Goal: Subscribe to service/newsletter

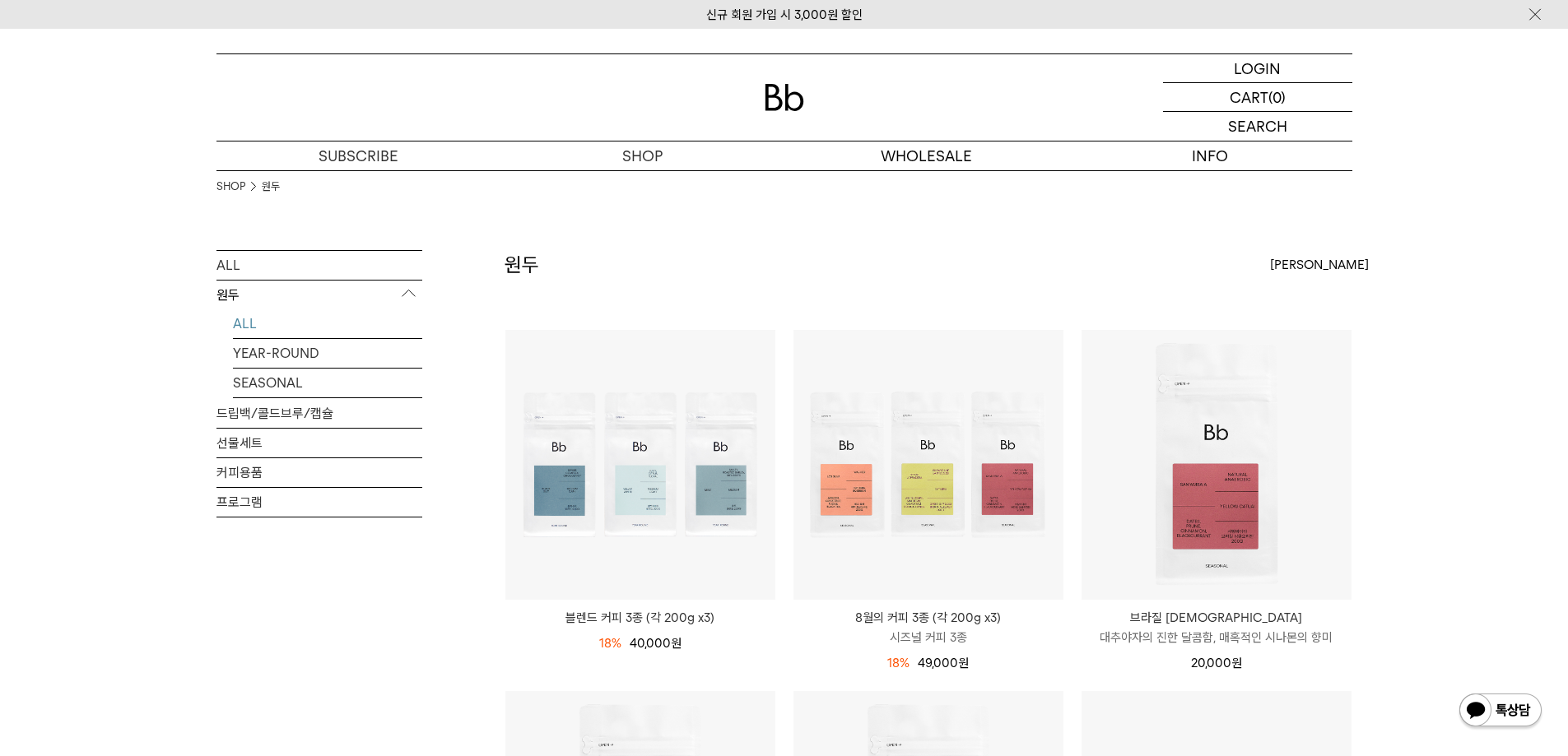
click at [769, 93] on img at bounding box center [784, 97] width 40 height 28
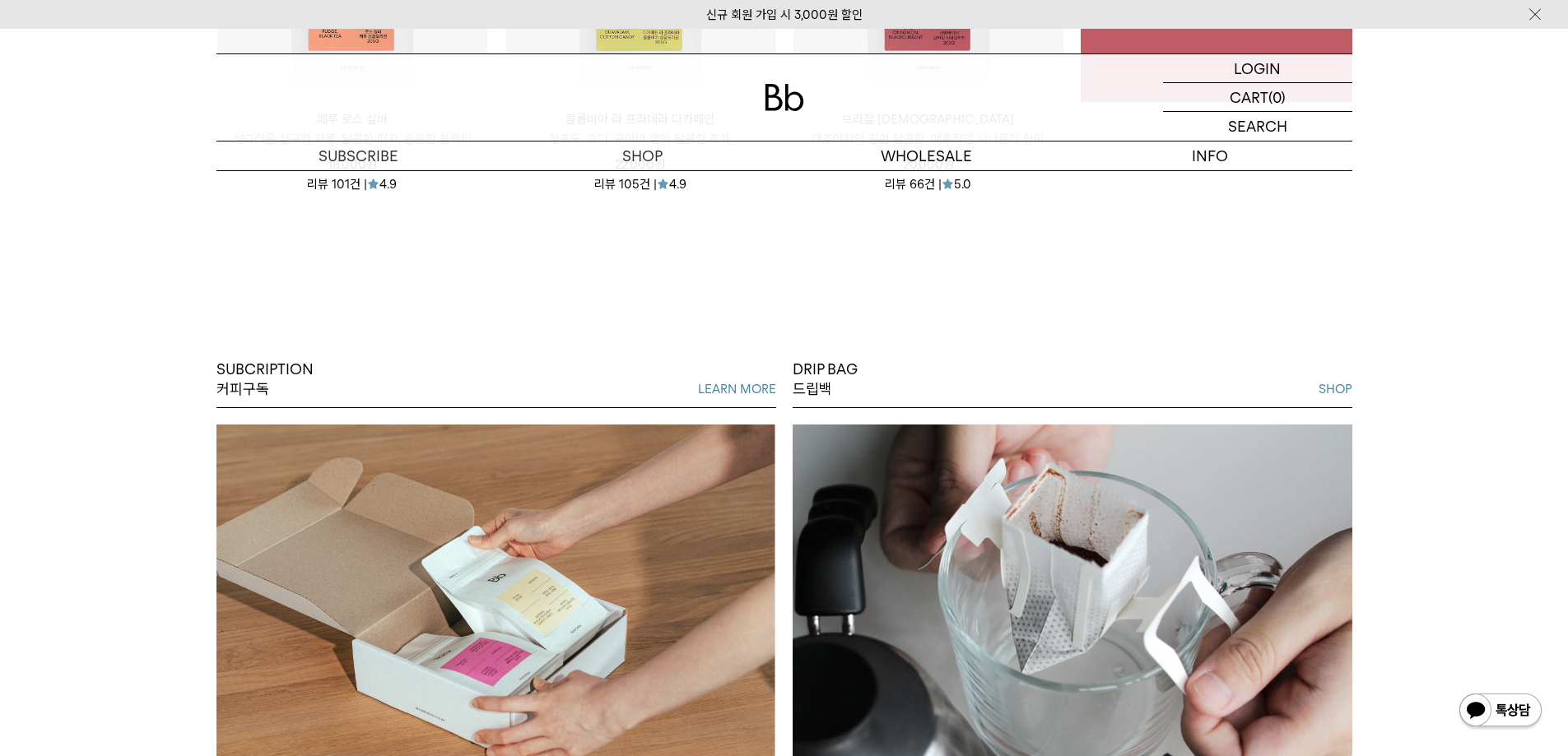
scroll to position [1399, 0]
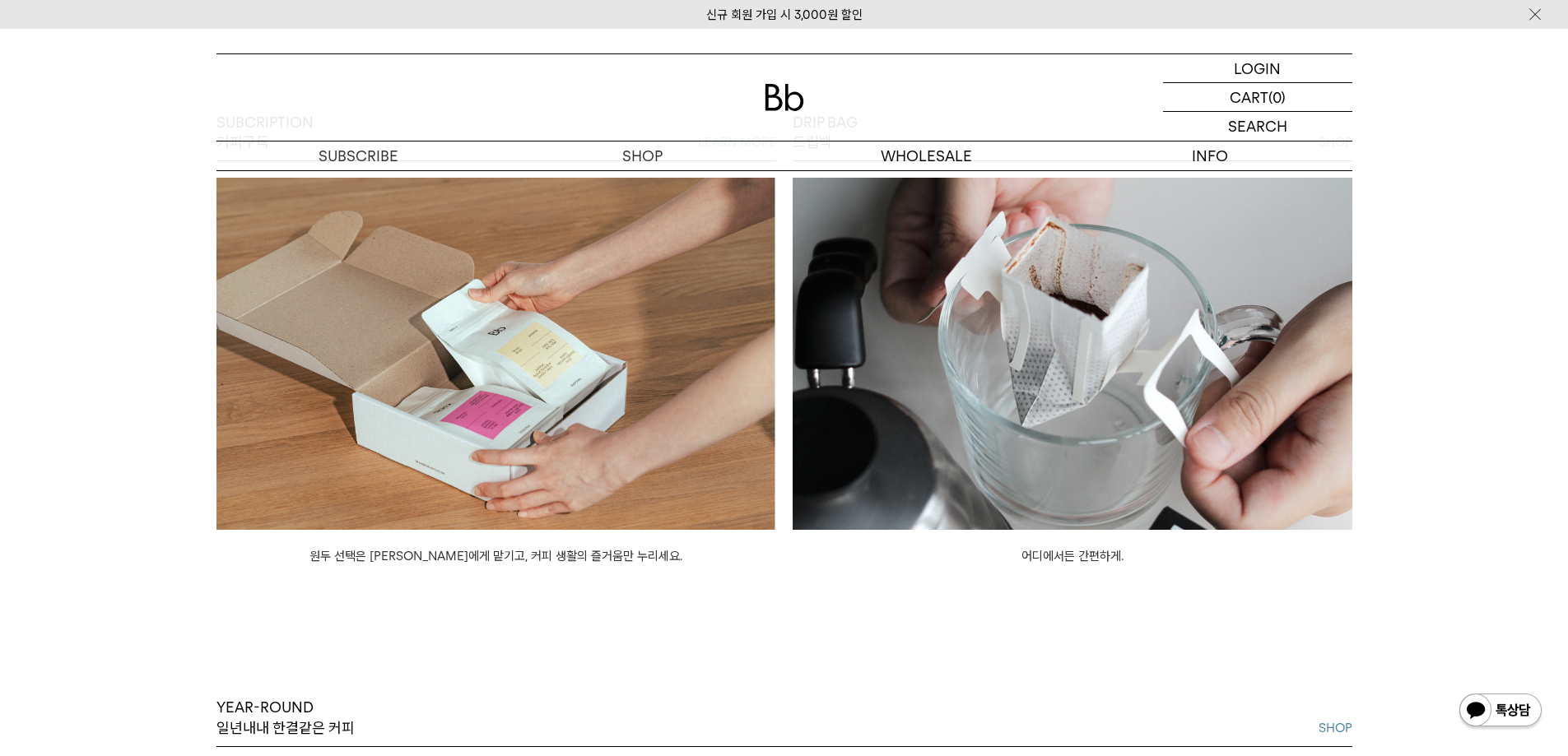
click at [504, 361] on img at bounding box center [496, 353] width 559 height 352
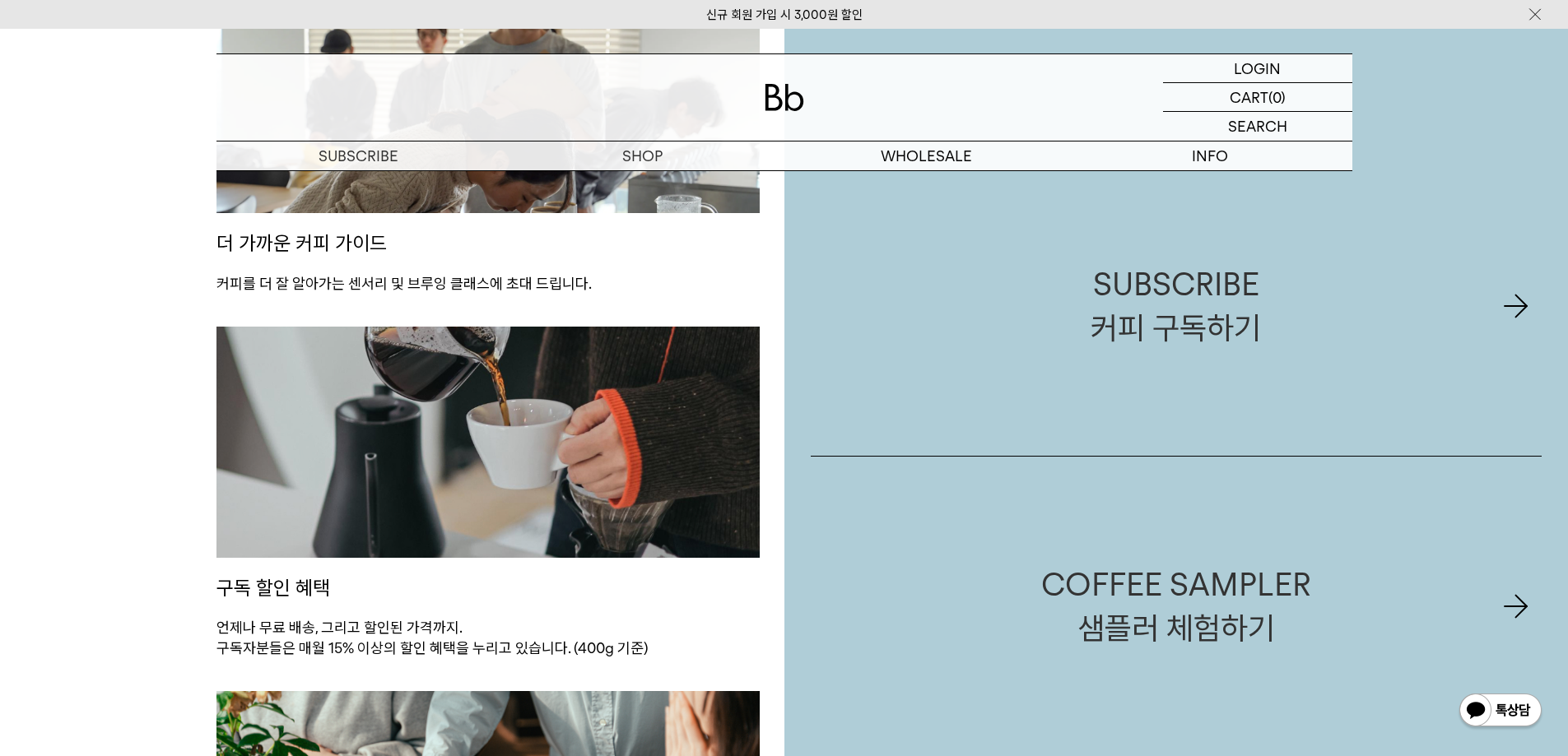
scroll to position [1728, 0]
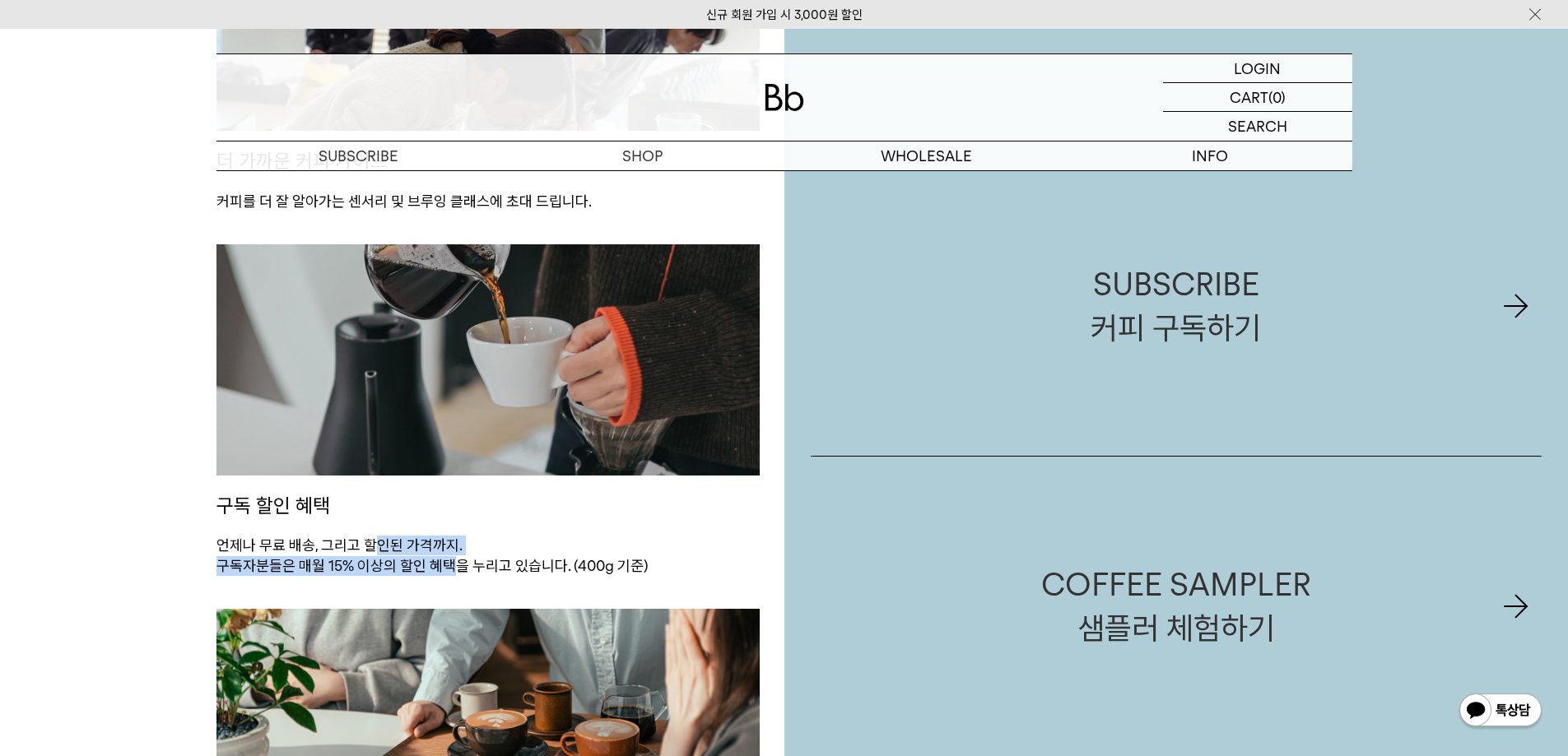
drag, startPoint x: 378, startPoint y: 554, endPoint x: 457, endPoint y: 583, distance: 84.2
click at [457, 583] on div "구독 할인 혜택 언제나 무료 배송, 그리고 할인된 가격까지. 구독자분들은 매월 15% 이상의 할인 혜택을 누리고 있습니다. (400g 기준)" at bounding box center [488, 427] width 543 height 364
click at [610, 573] on p "언제나 무료 배송, 그리고 할인된 가격까지. 구독자분들은 매월 15% 이상의 할인 혜택을 누리고 있습니다. (400g 기준)" at bounding box center [488, 556] width 543 height 40
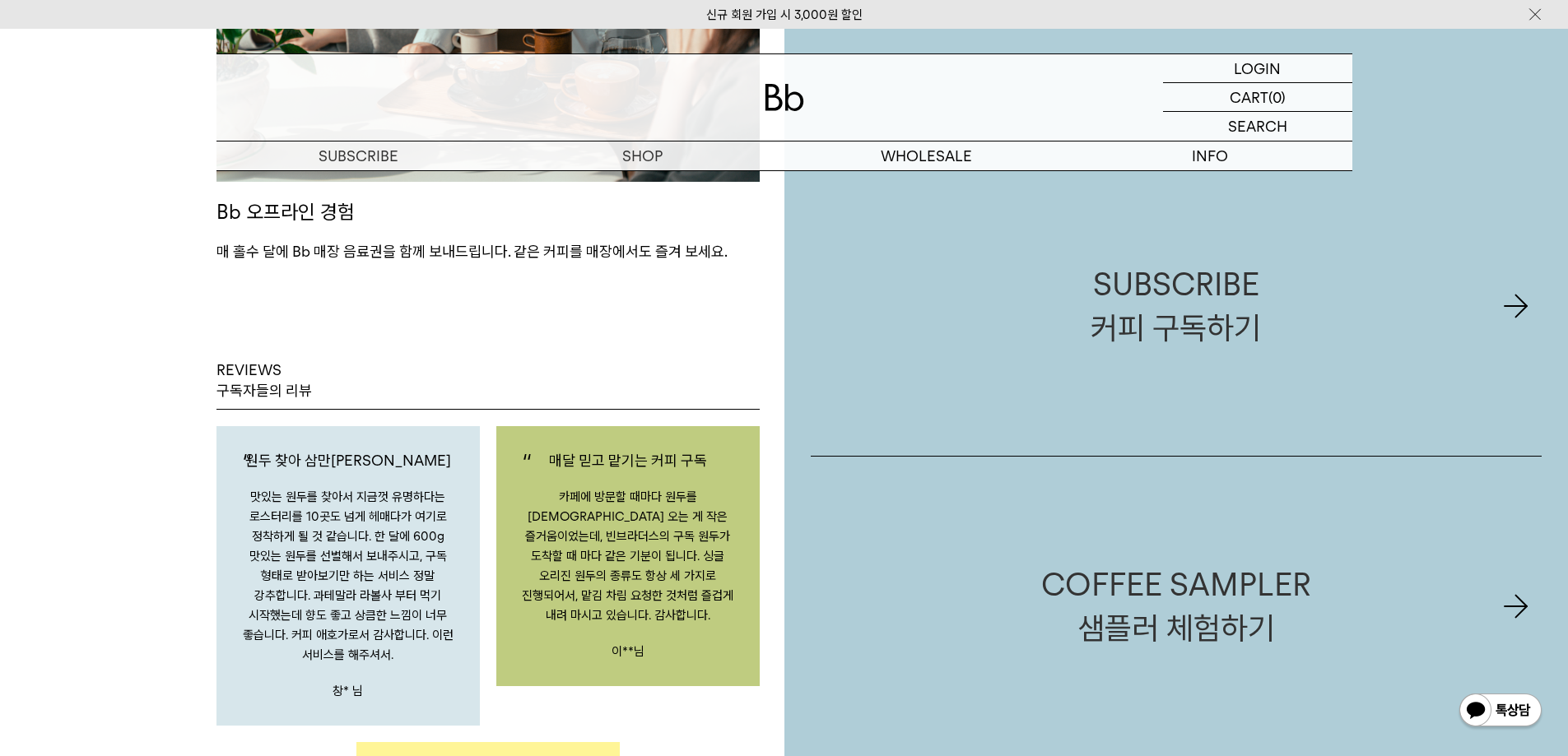
scroll to position [2468, 0]
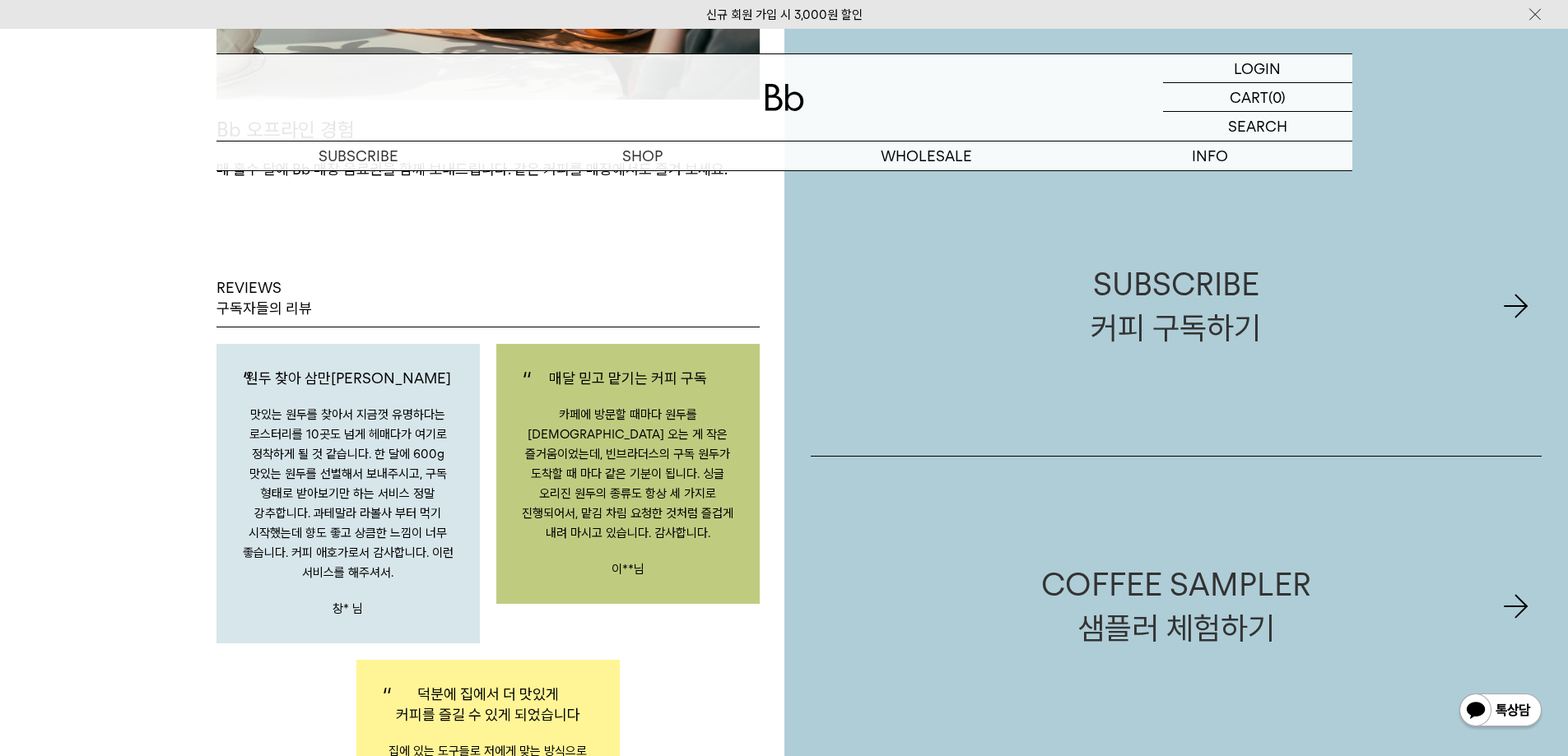
click at [635, 443] on p "카페에 방문할 때마다 원두를 [DEMOGRAPHIC_DATA] 오는 게 작은 즐거움이었는데, 빈브라더스의 구독 원두가 도착할 때 마다 같은 기…" at bounding box center [628, 474] width 214 height 138
click at [352, 410] on p "맛있는 원두를 찾아서 지금껏 유명하다는 로스터리를 10곳도 넘게 헤매다가 여기로 정착하게 될 것 같습니다. 한 달에 600g 맛있는 원두를 선…" at bounding box center [348, 493] width 214 height 178
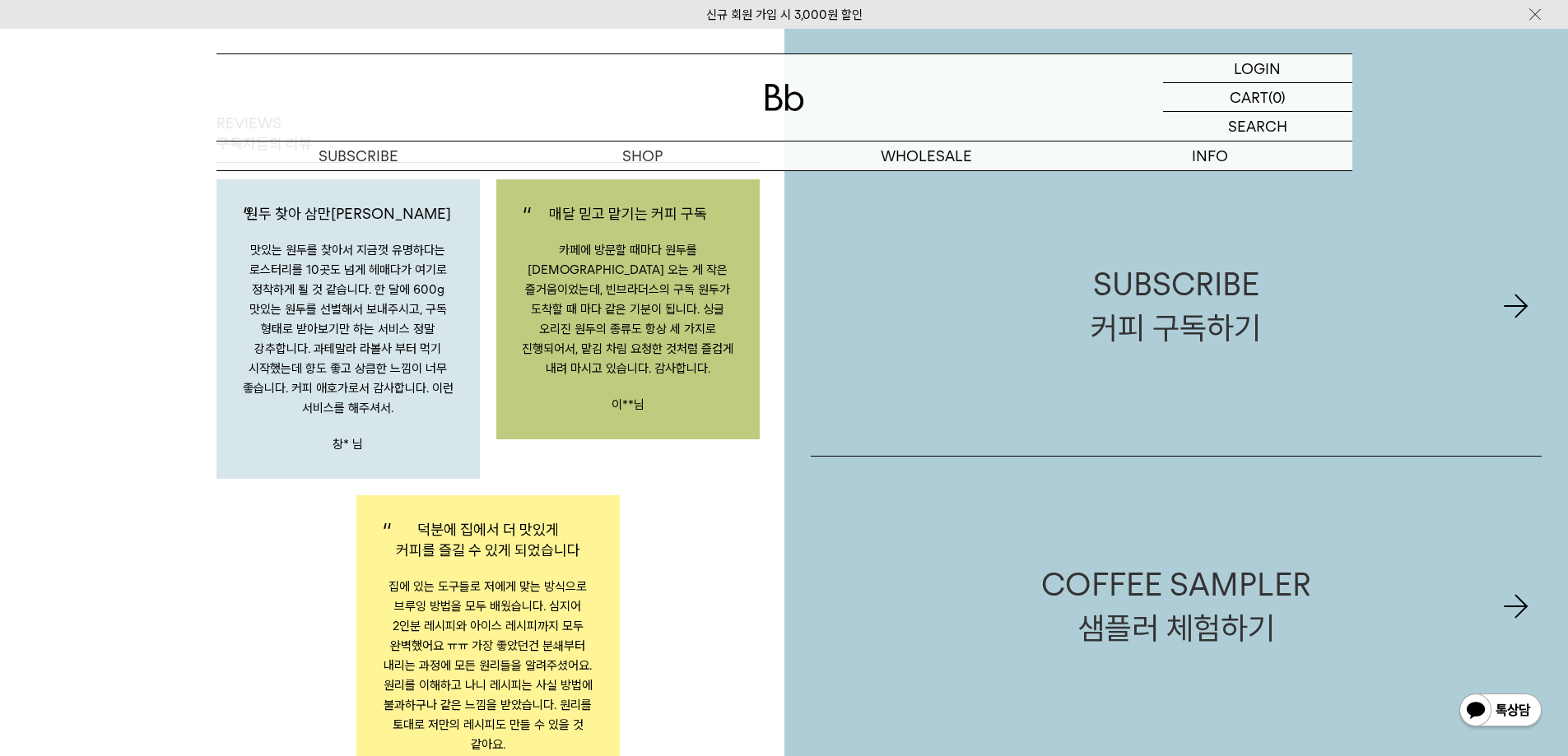
scroll to position [2798, 0]
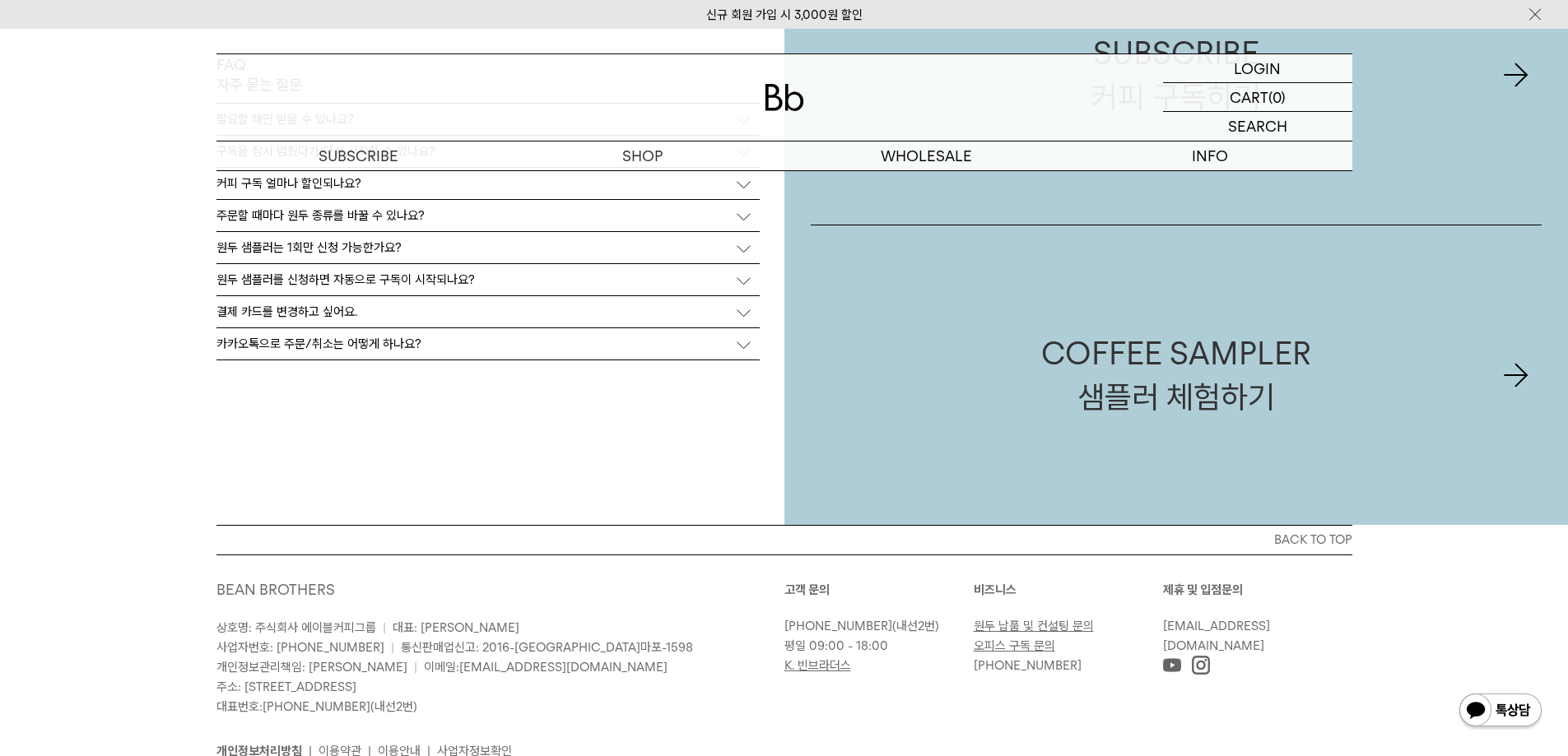
click at [421, 349] on div "카카오톡으로 주문/취소는 어떻게 하나요?" at bounding box center [488, 344] width 543 height 31
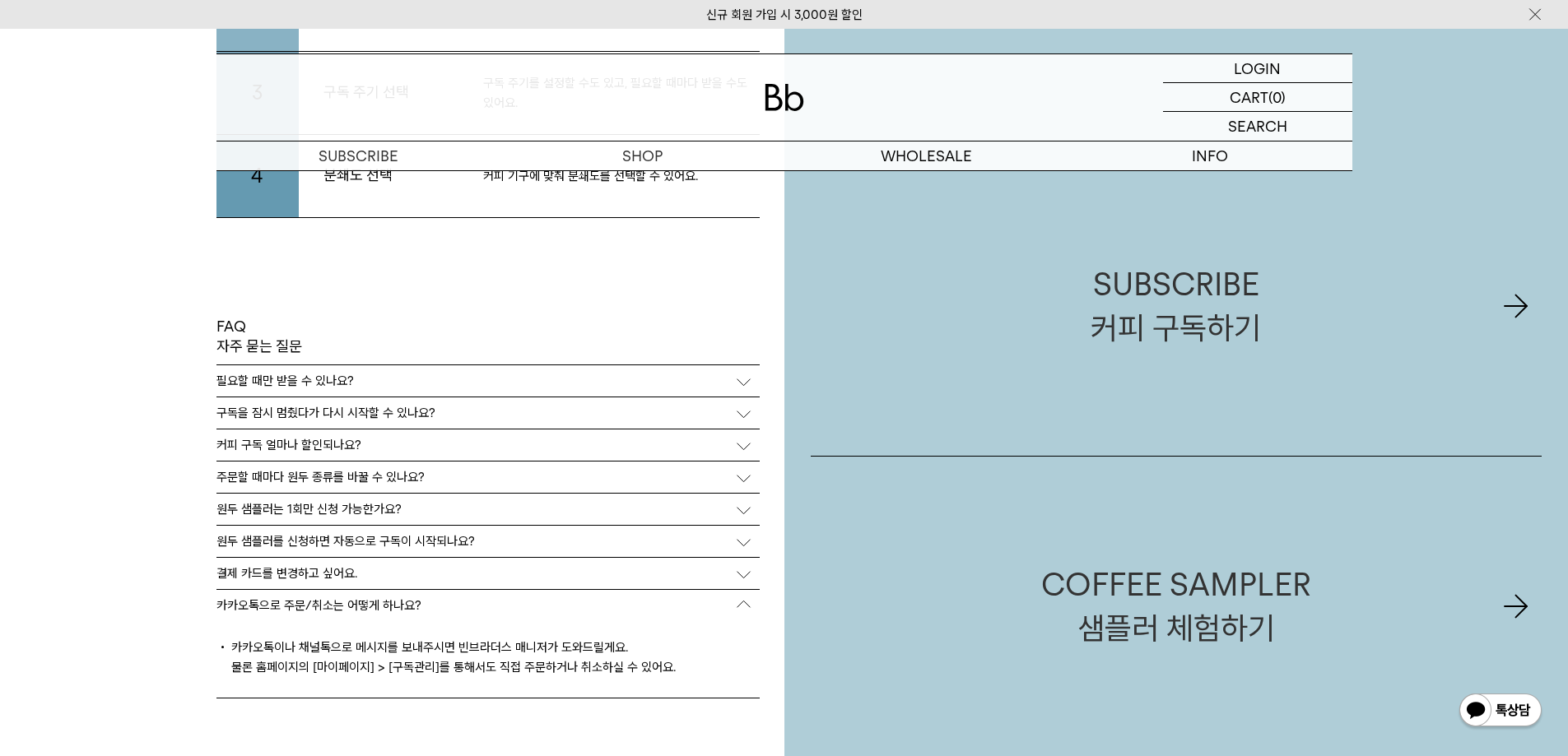
scroll to position [3705, 0]
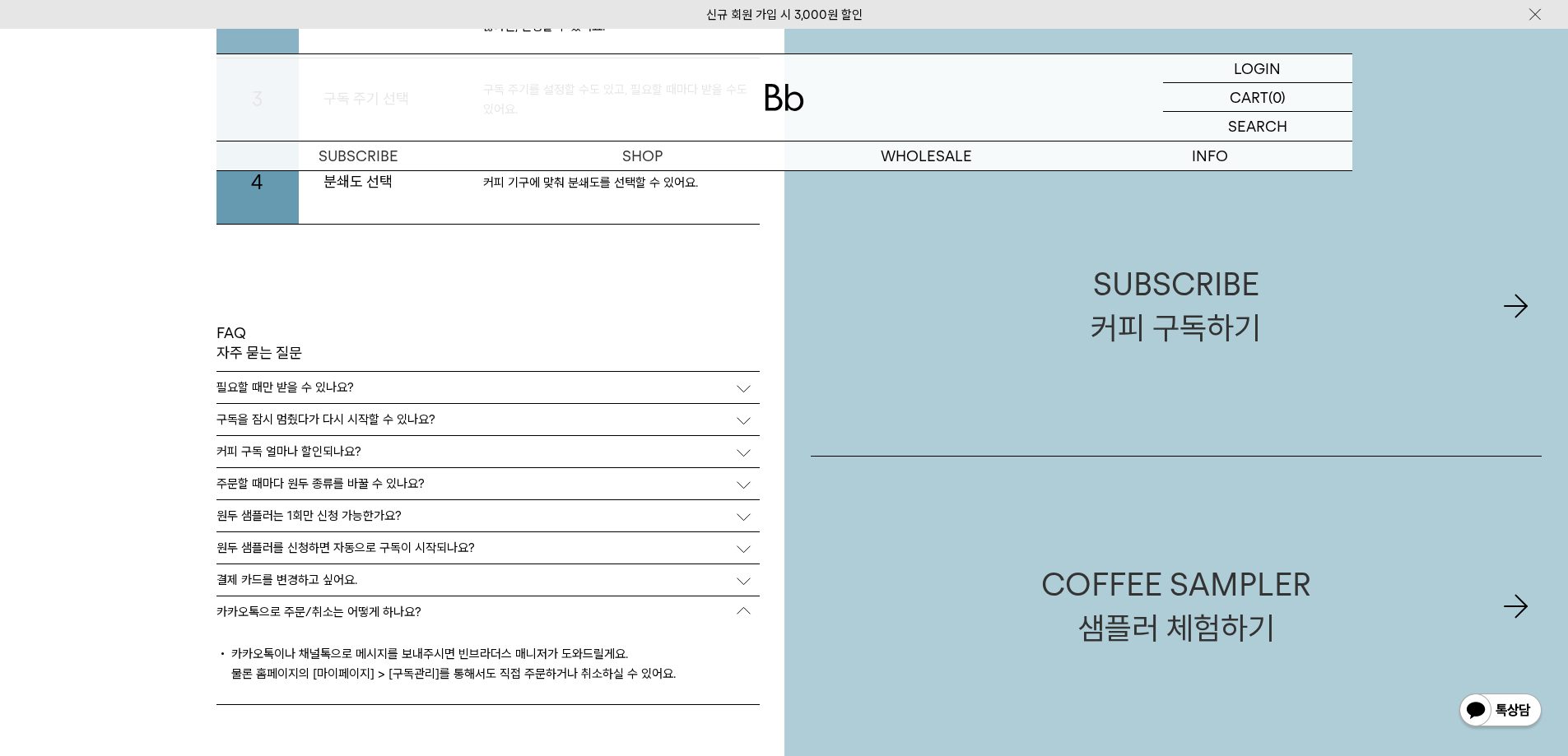
click at [330, 582] on p "결제 카드를 변경하고 싶어요." at bounding box center [286, 580] width 141 height 15
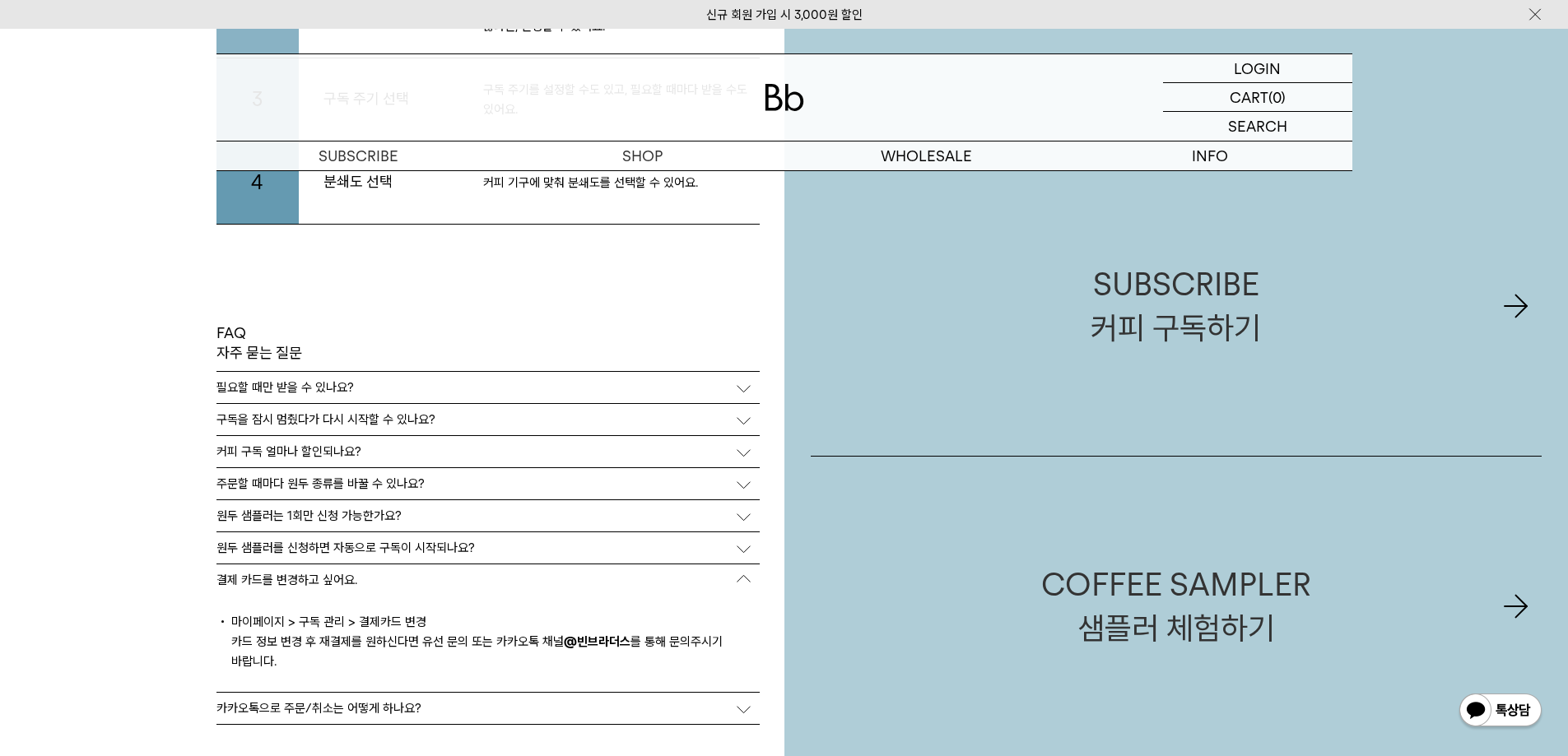
click at [357, 539] on div "원두 샘플러를 신청하면 자동으로 구독이 시작되나요?" at bounding box center [488, 548] width 543 height 31
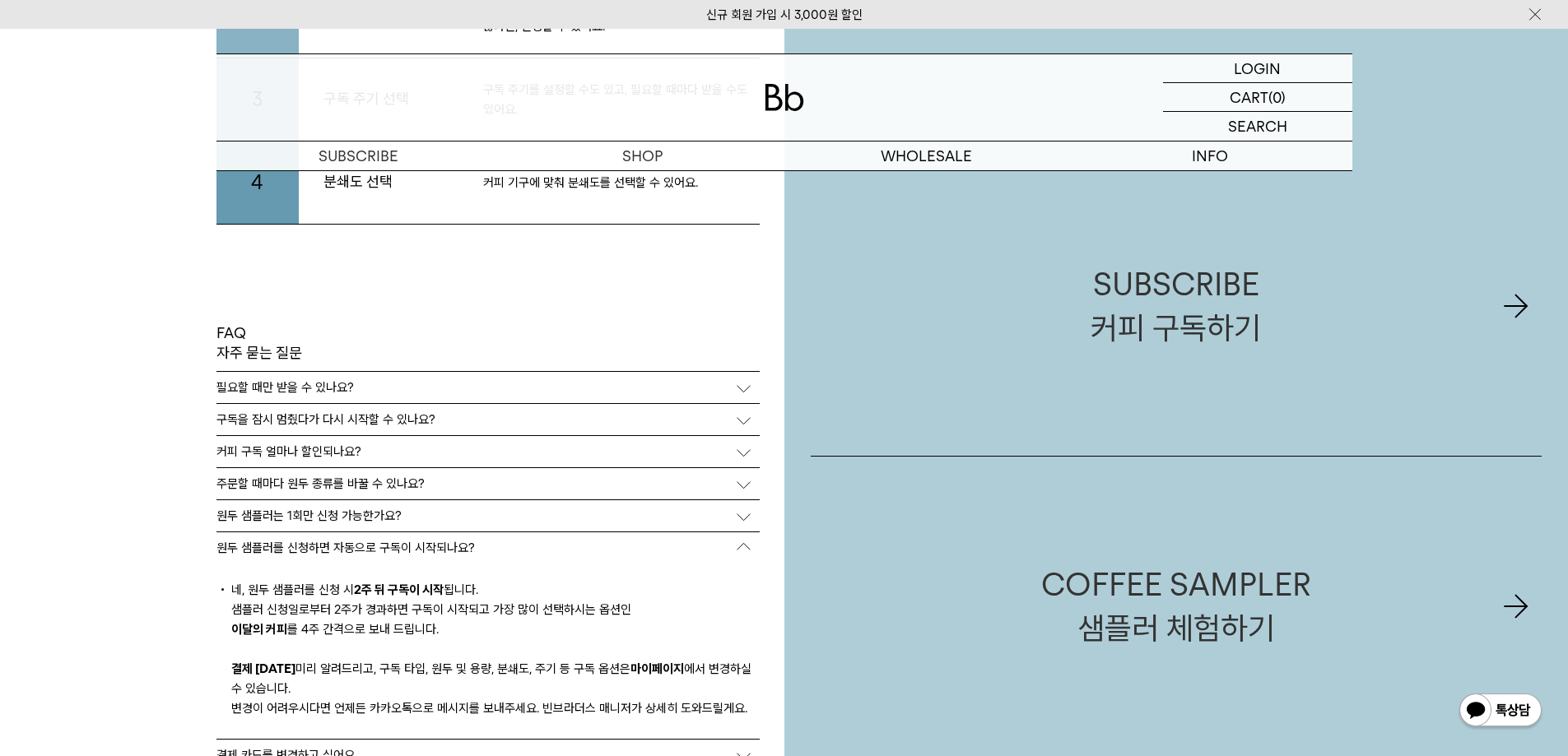
click at [375, 503] on div "원두 샘플러는 1회만 신청 가능한가요?" at bounding box center [488, 516] width 543 height 31
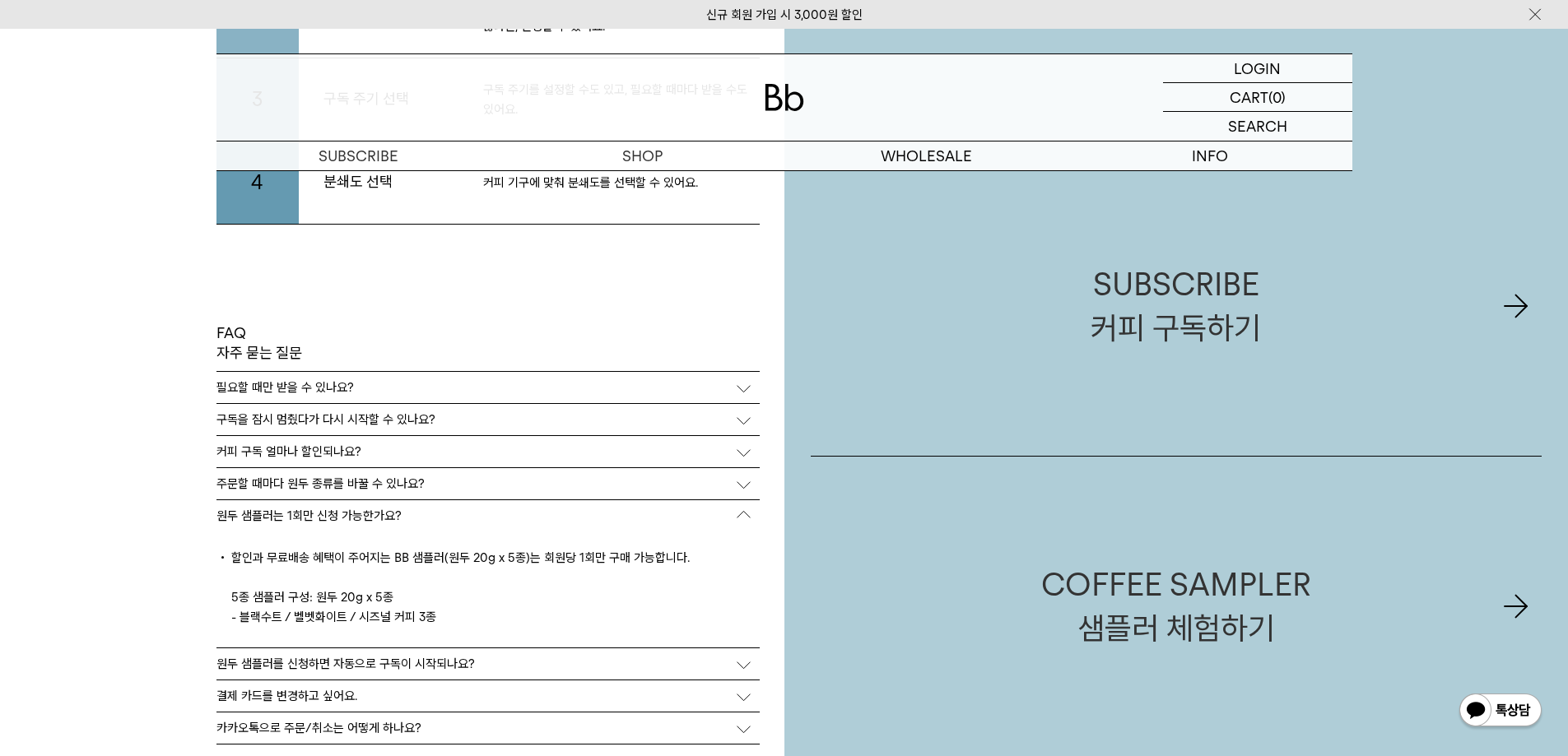
click at [395, 479] on p "주문할 때마다 원두 종류를 바꿀 수 있나요?" at bounding box center [320, 484] width 208 height 15
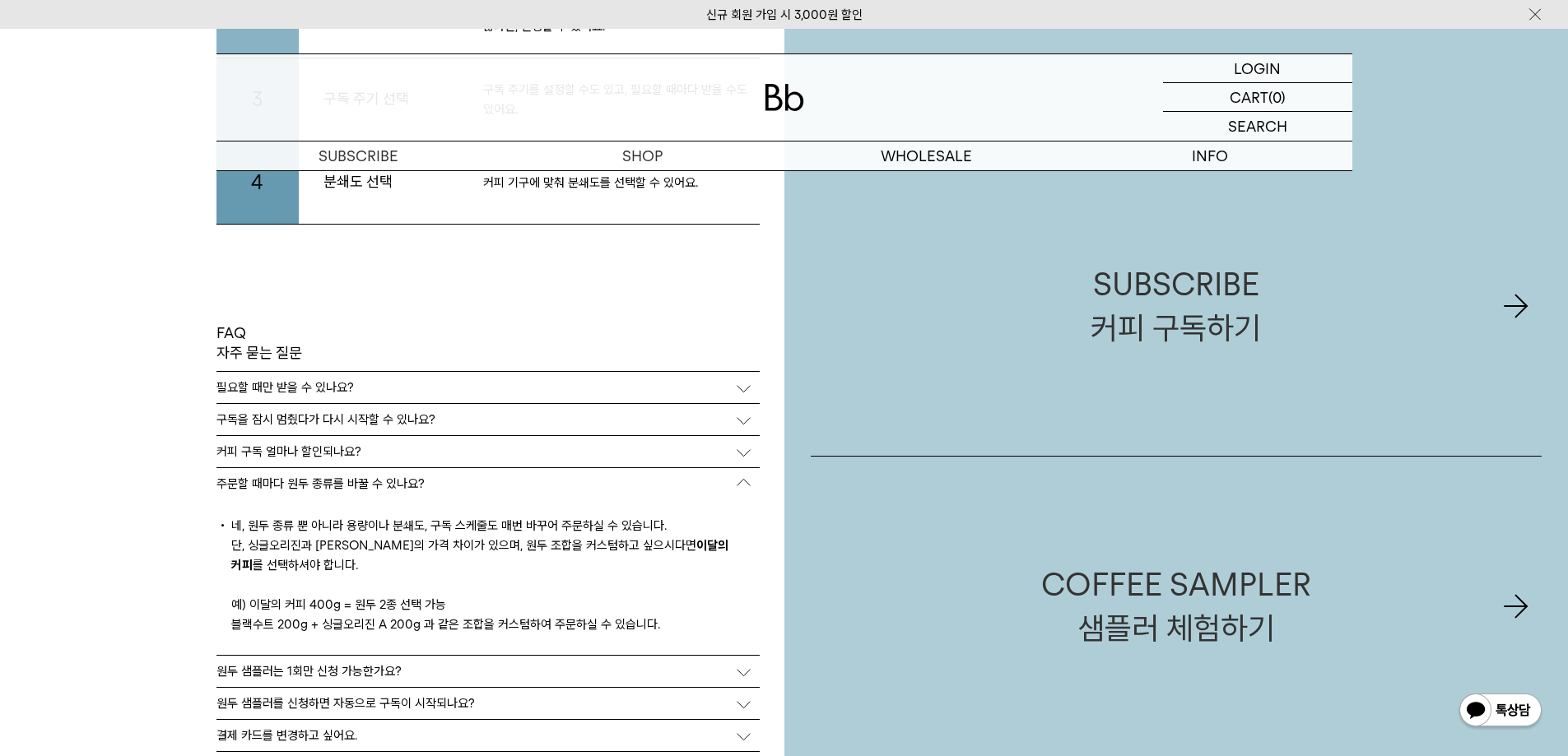
click at [412, 449] on div "커피 구독 얼마나 할인되나요?" at bounding box center [488, 452] width 543 height 31
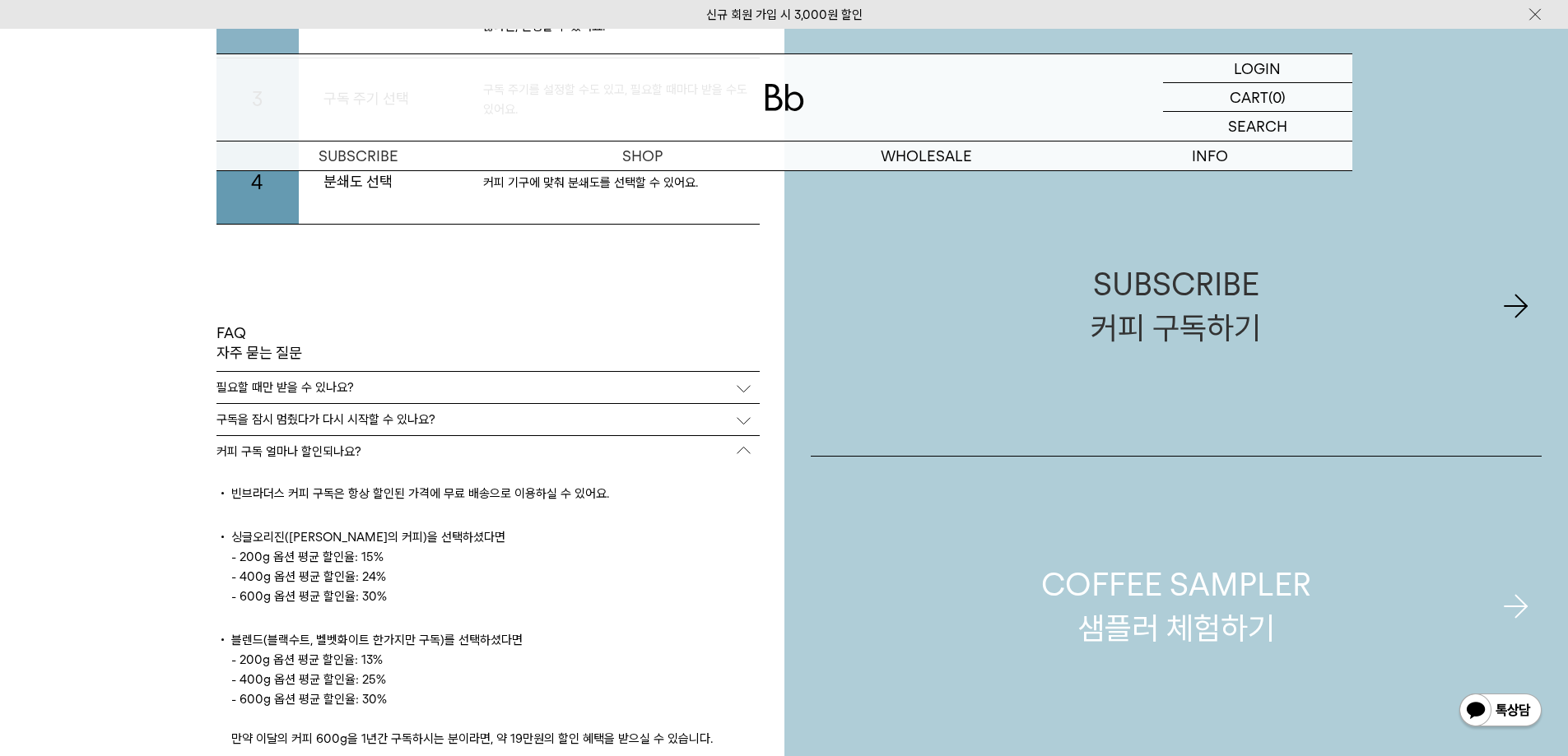
click at [1027, 574] on link "COFFEE SAMPLER 샘플러 체험하기" at bounding box center [1176, 607] width 732 height 301
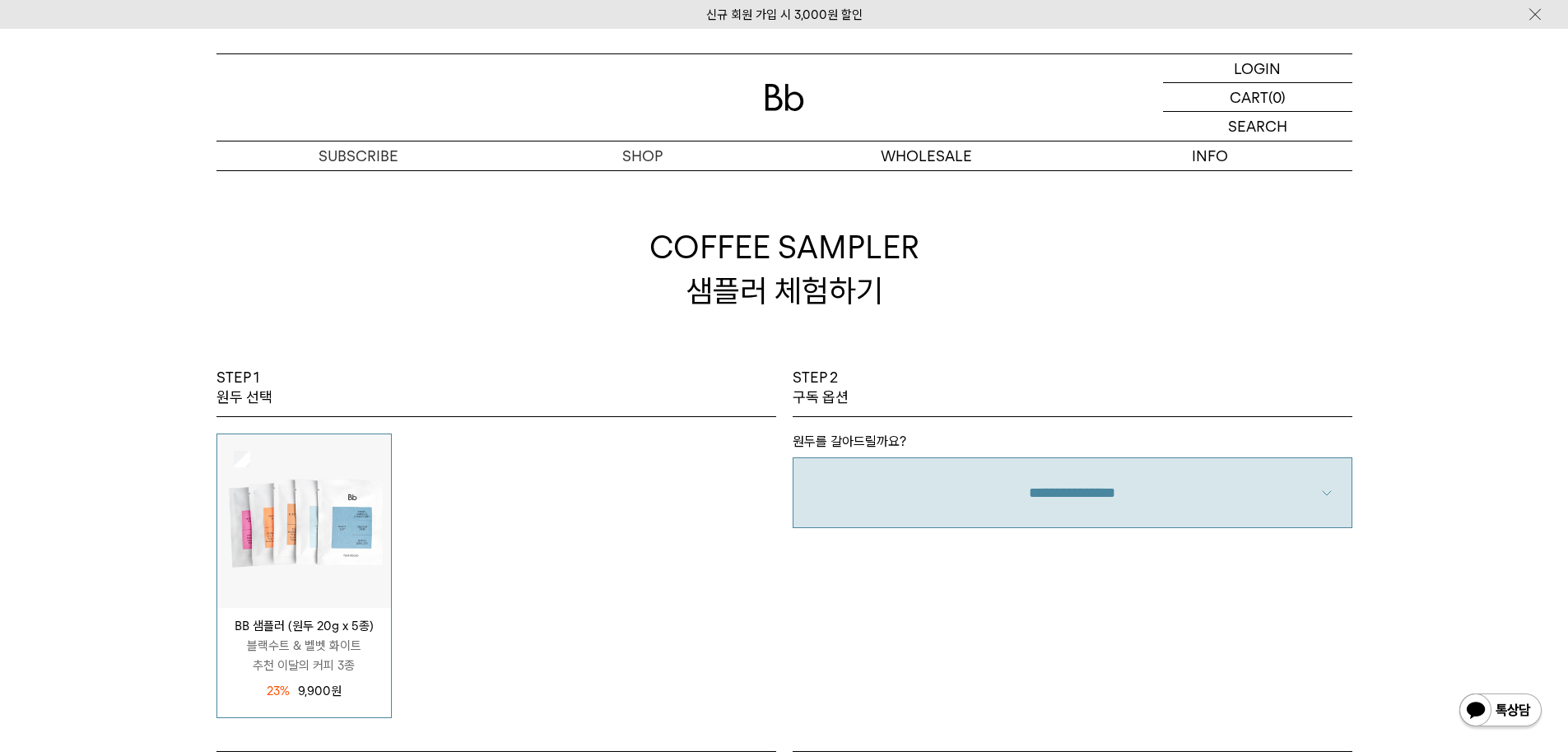
click at [1025, 508] on select "**********" at bounding box center [1073, 492] width 559 height 71
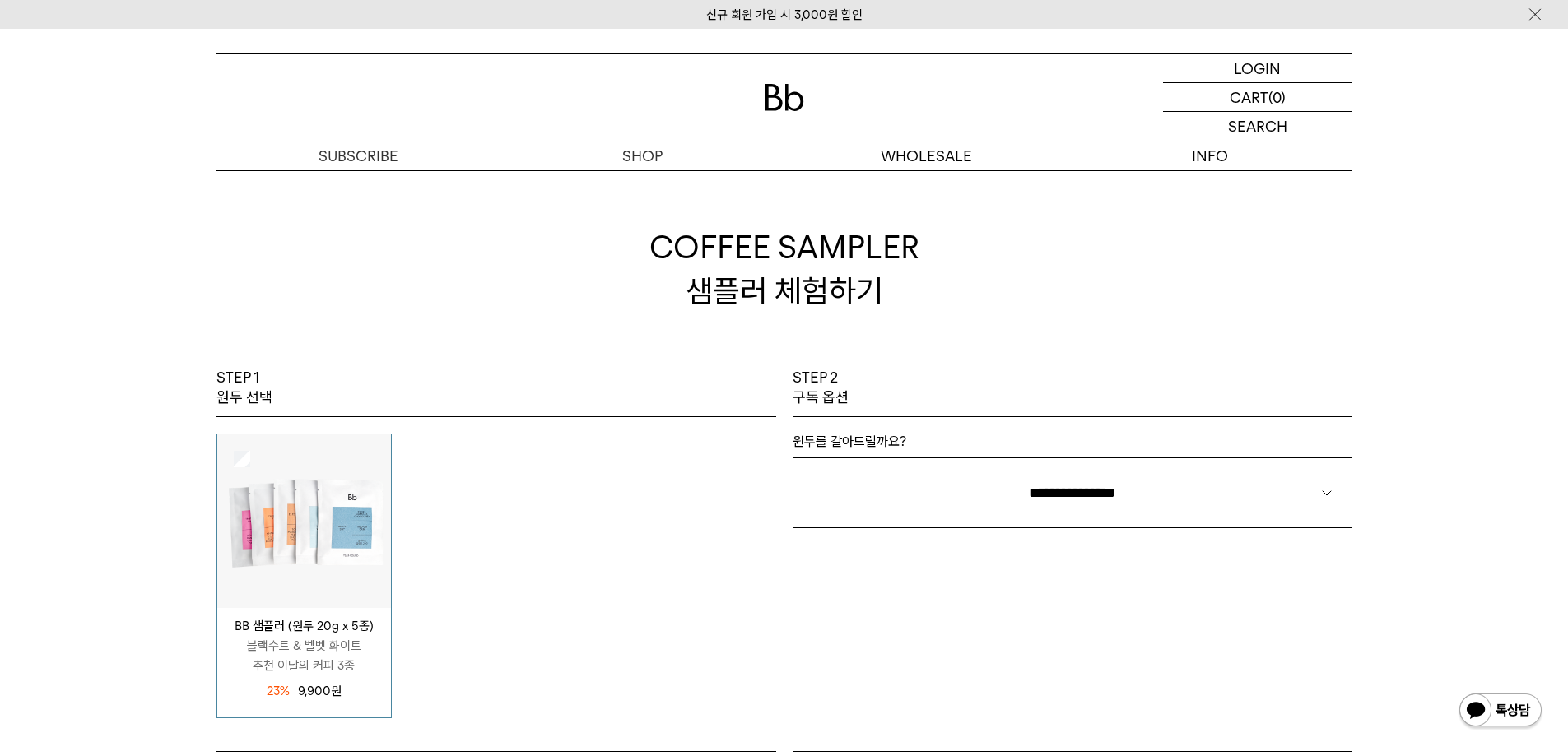
click at [1306, 370] on div "STEP 2 구독 옵션" at bounding box center [1073, 393] width 559 height 50
